Goal: Information Seeking & Learning: Learn about a topic

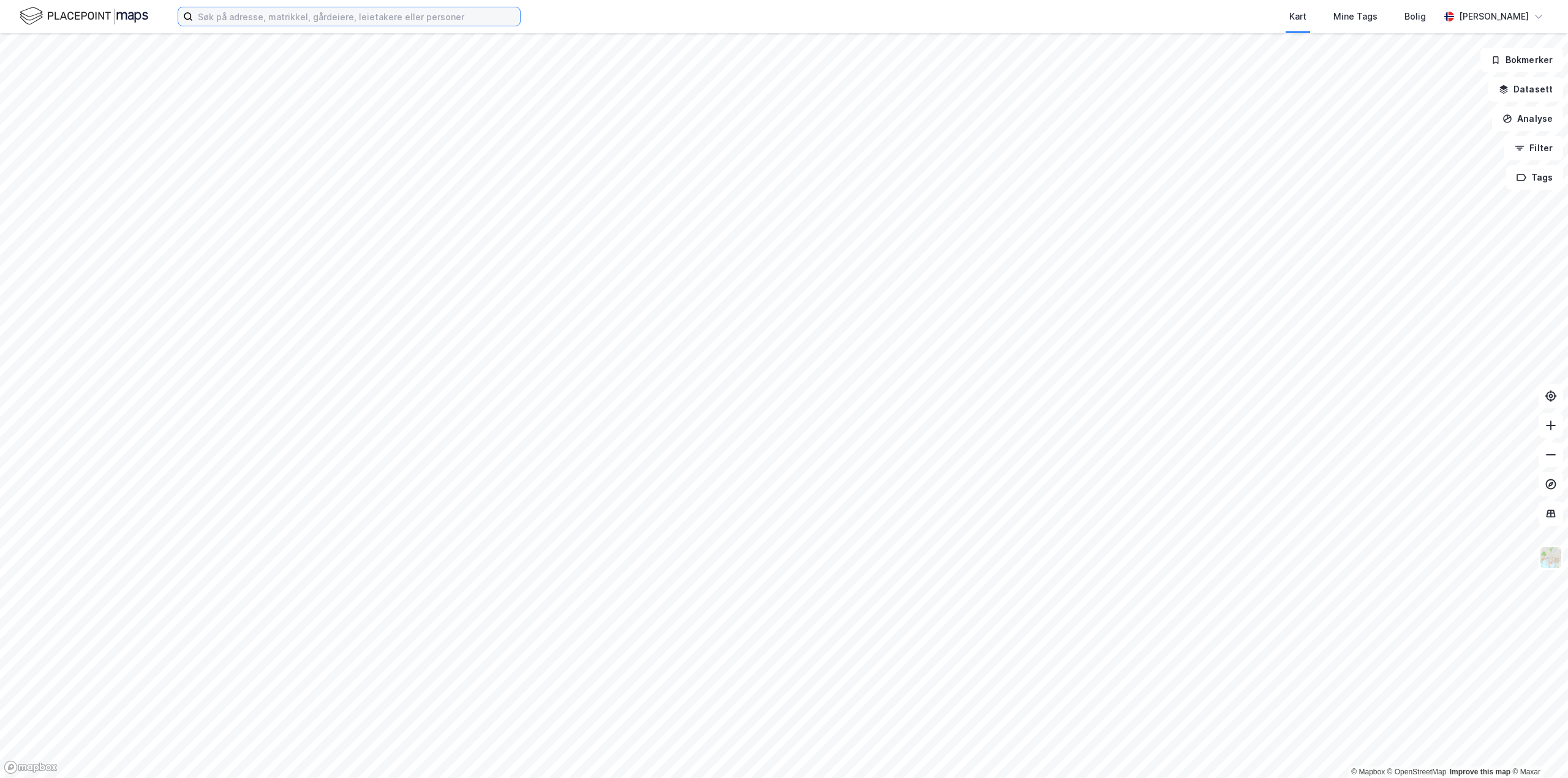
click at [215, 16] on input at bounding box center [356, 16] width 327 height 18
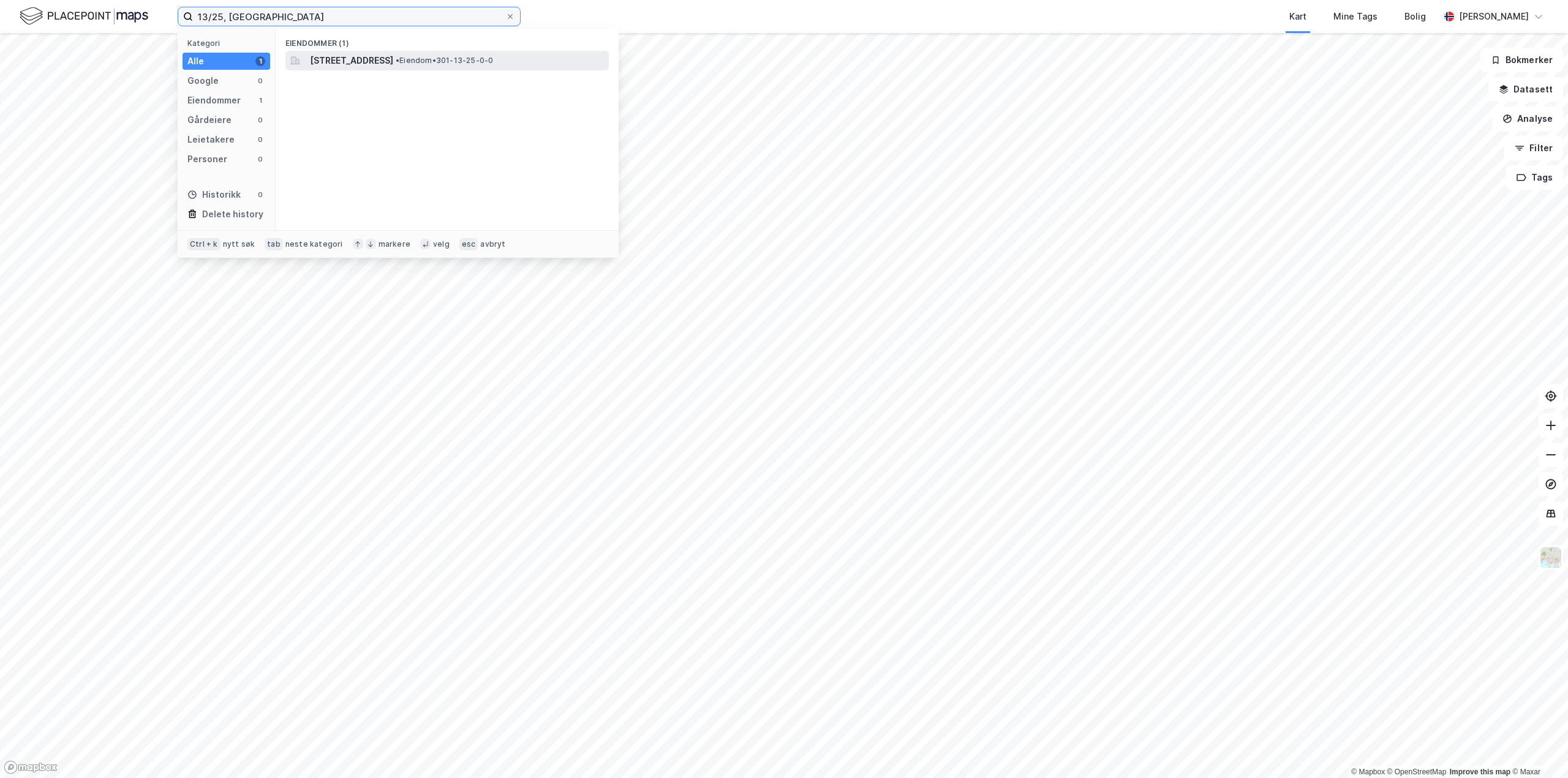
type input "13/25, [GEOGRAPHIC_DATA]"
click at [345, 61] on span "[STREET_ADDRESS]" at bounding box center [351, 61] width 84 height 15
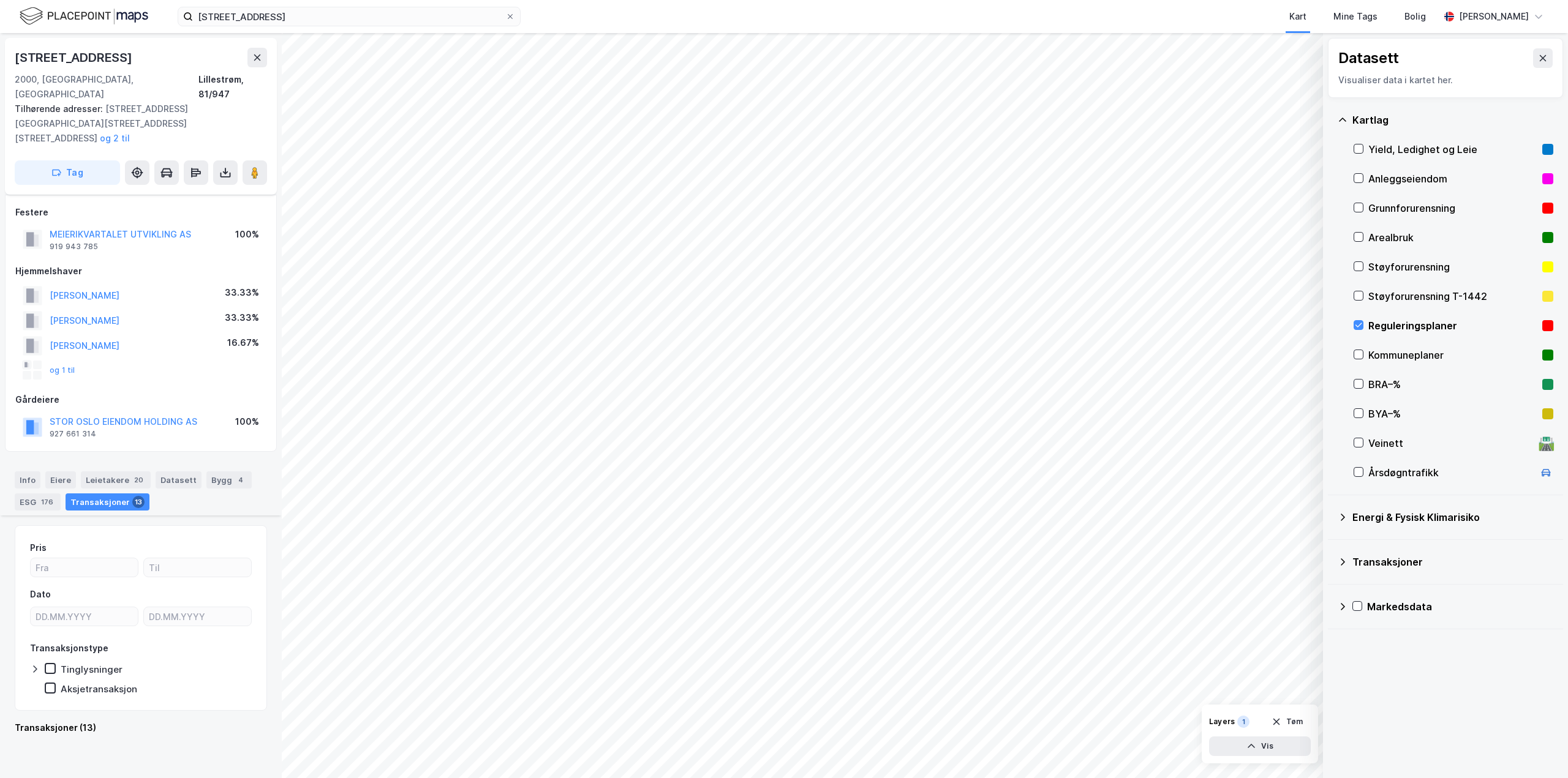
click at [259, 53] on icon at bounding box center [257, 57] width 10 height 10
